Goal: Task Accomplishment & Management: Use online tool/utility

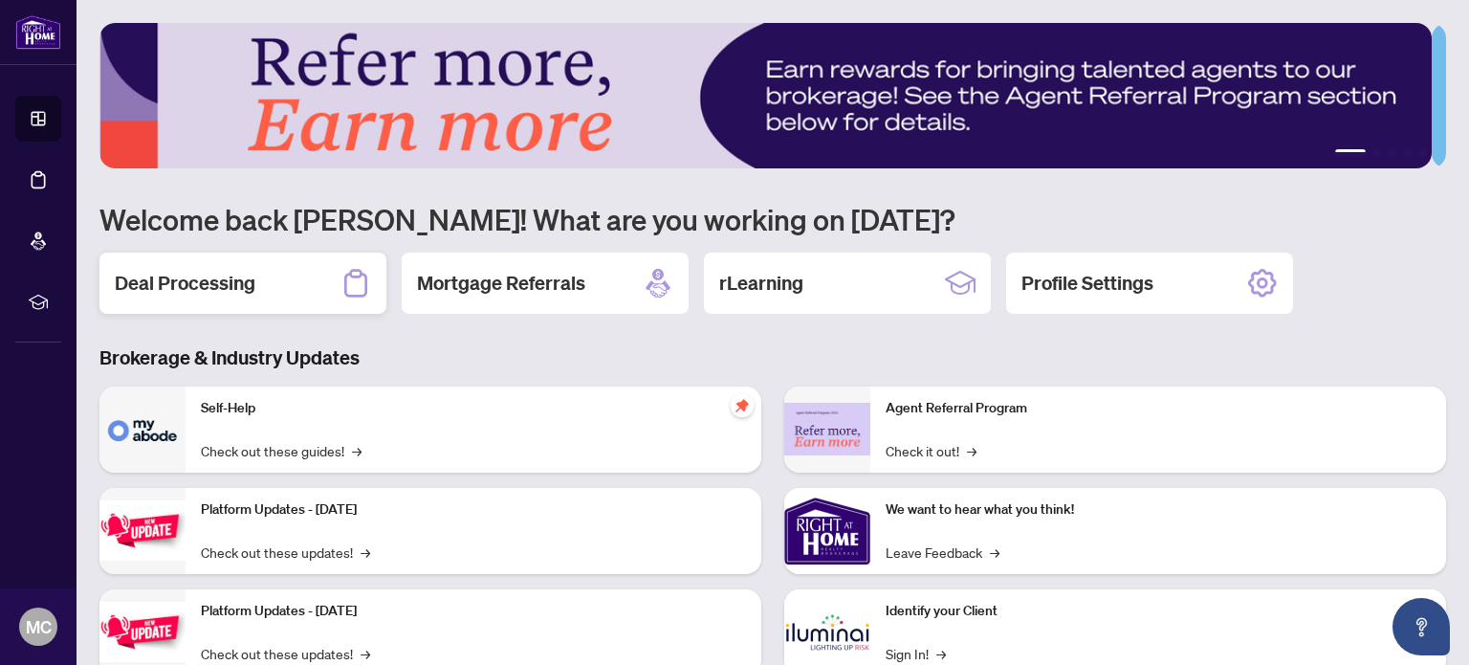
click at [167, 257] on div "Deal Processing" at bounding box center [242, 283] width 287 height 61
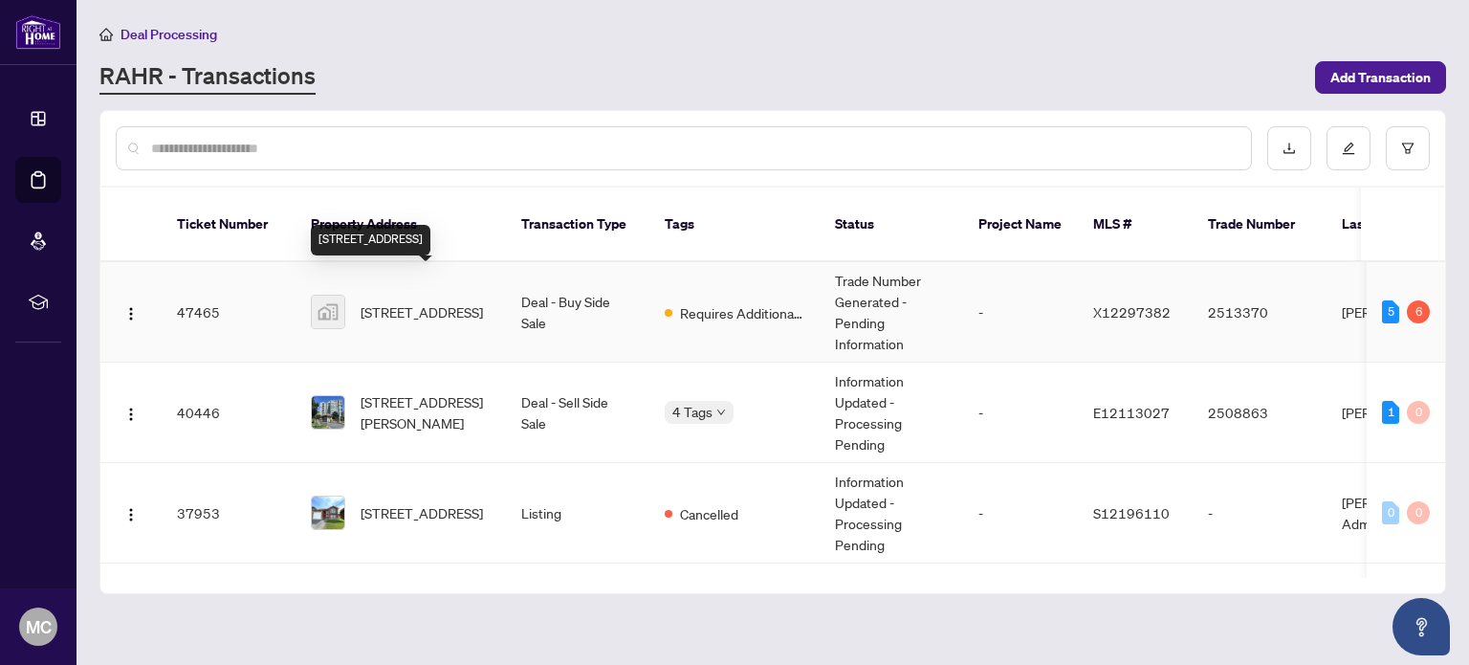
click at [385, 301] on span "[STREET_ADDRESS]" at bounding box center [422, 311] width 122 height 21
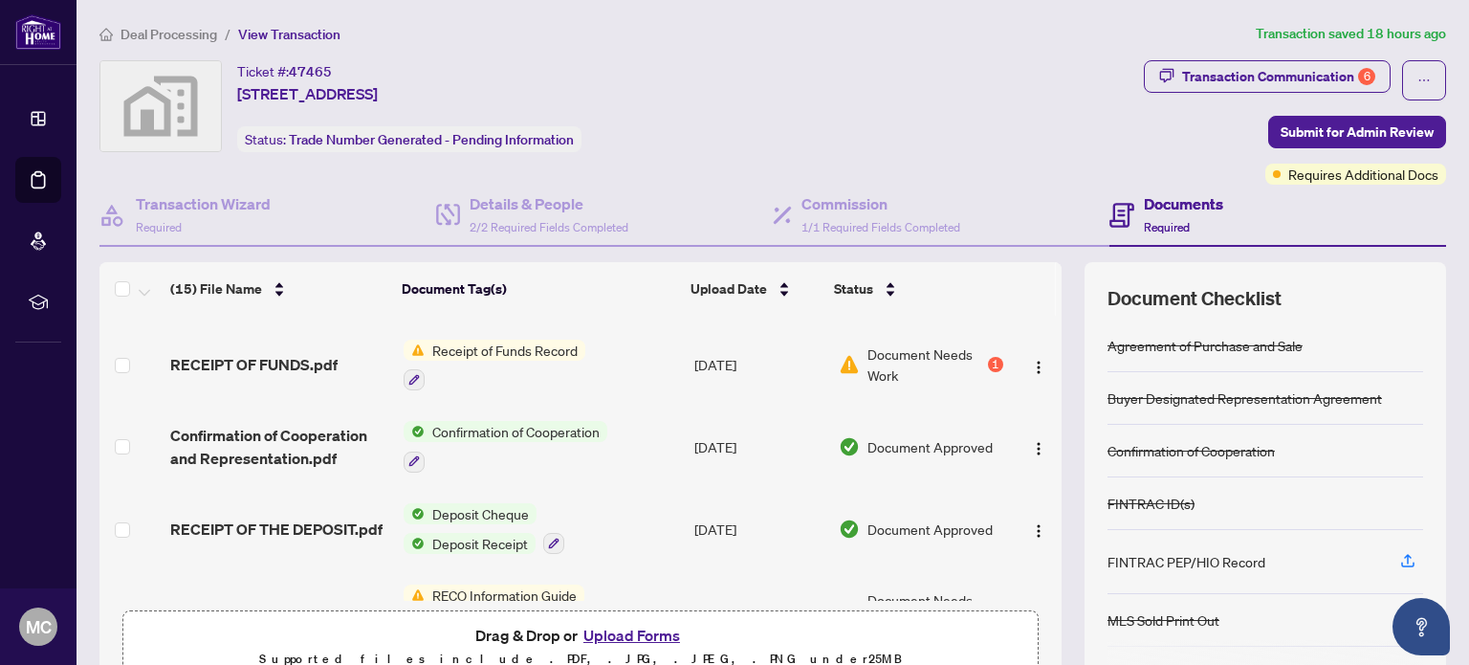
scroll to position [574, 0]
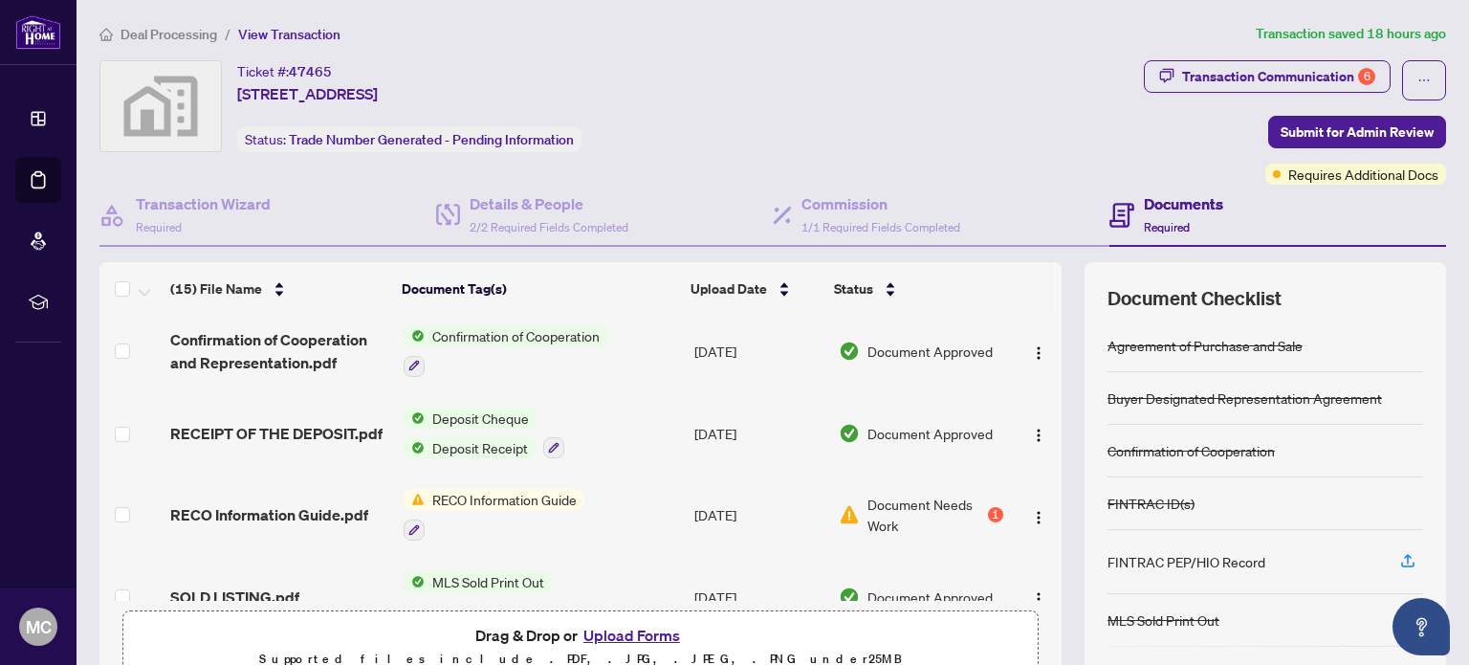
click at [634, 634] on button "Upload Forms" at bounding box center [632, 635] width 108 height 25
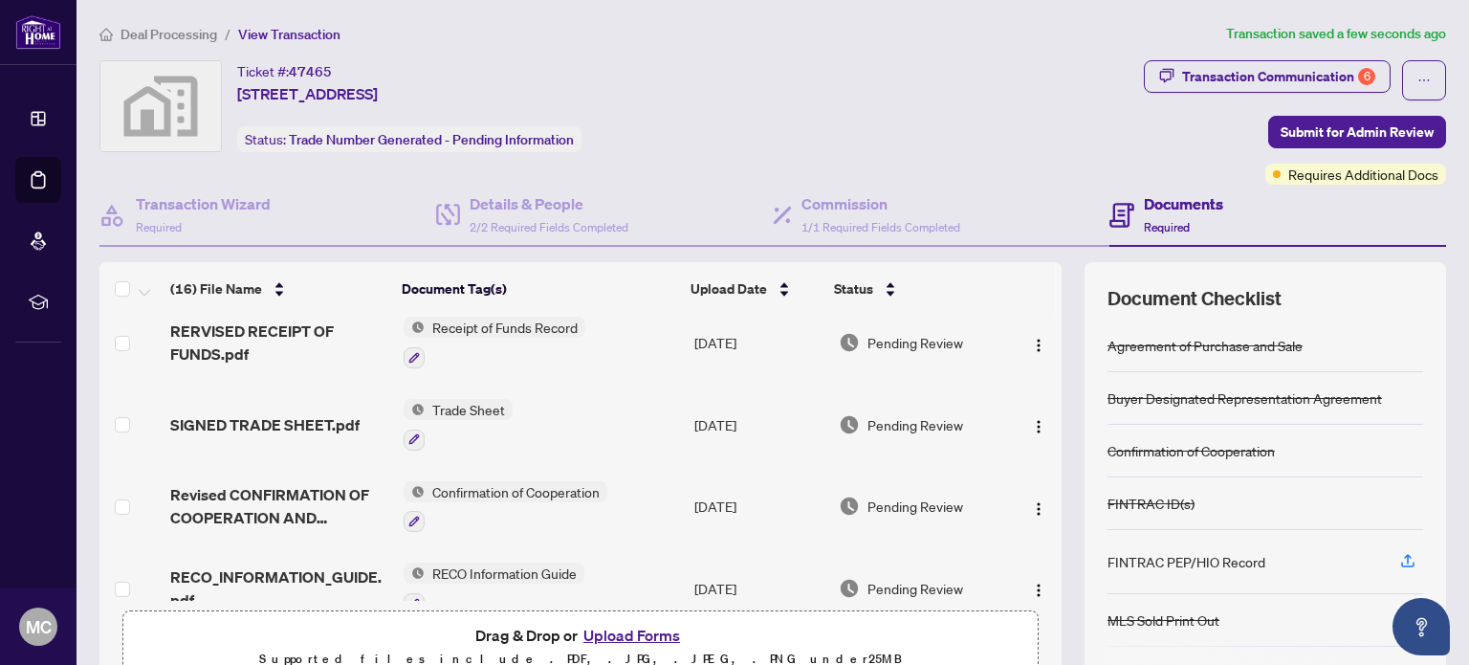
scroll to position [0, 0]
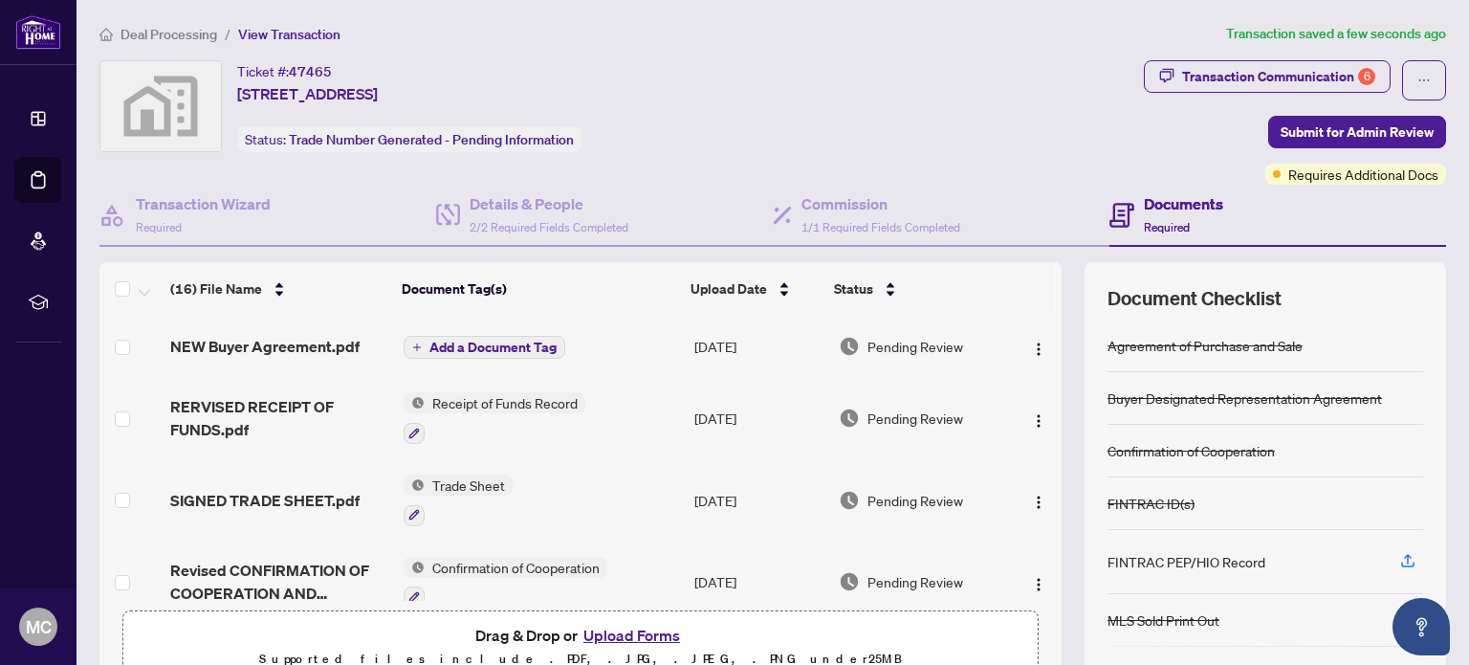
click at [413, 346] on icon "plus" at bounding box center [417, 346] width 8 height 1
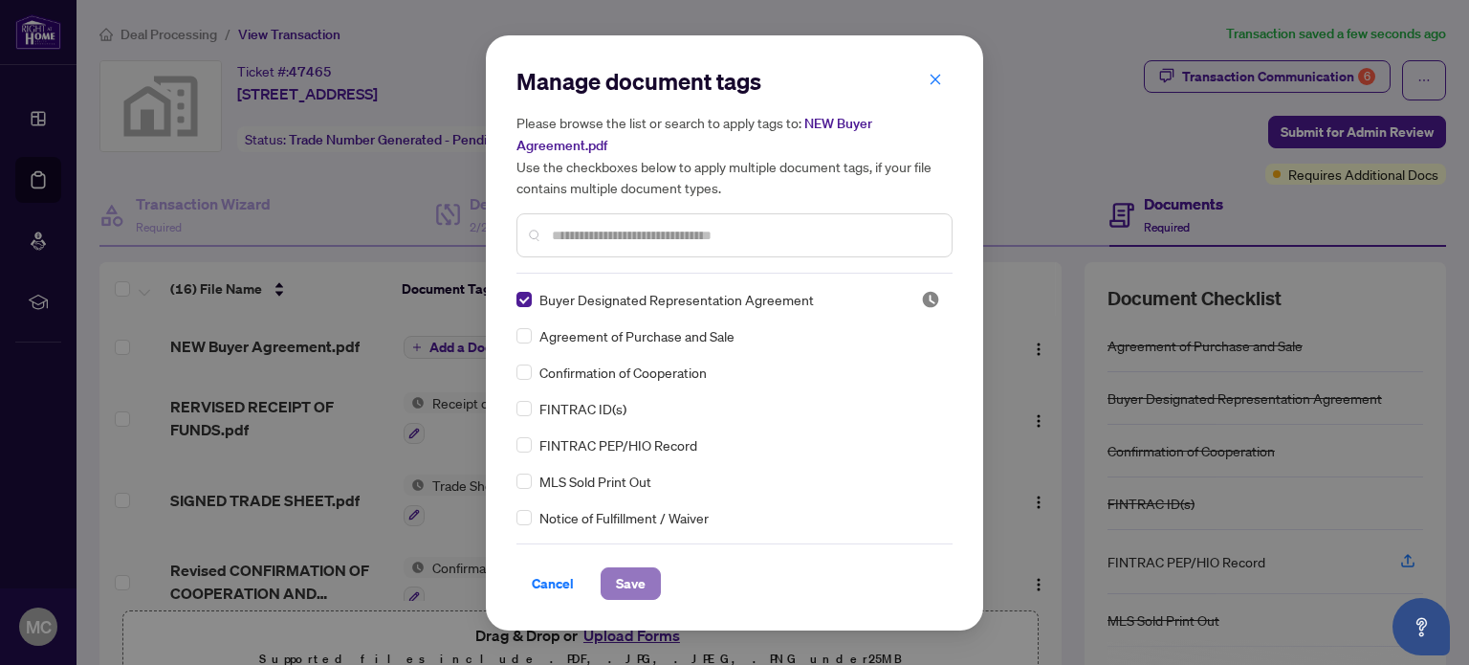
click at [608, 584] on button "Save" at bounding box center [631, 583] width 60 height 33
